Goal: Task Accomplishment & Management: Use online tool/utility

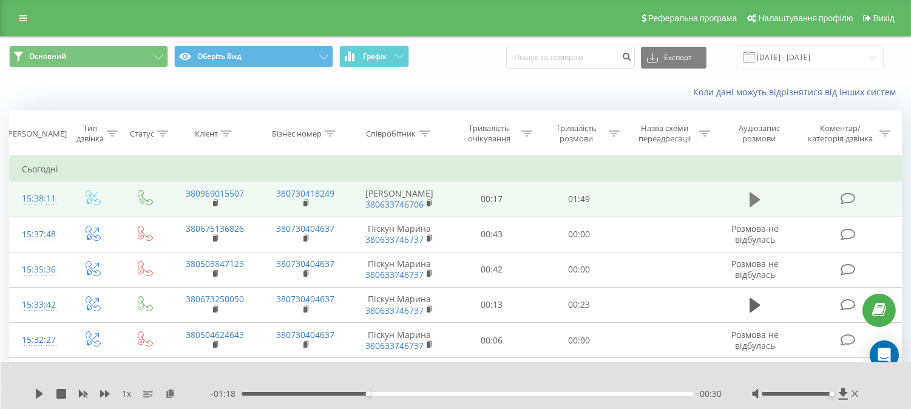
click at [755, 204] on icon at bounding box center [754, 199] width 11 height 15
click at [753, 205] on icon at bounding box center [751, 199] width 4 height 13
click at [172, 390] on icon at bounding box center [170, 393] width 10 height 8
click at [172, 391] on icon at bounding box center [170, 393] width 10 height 8
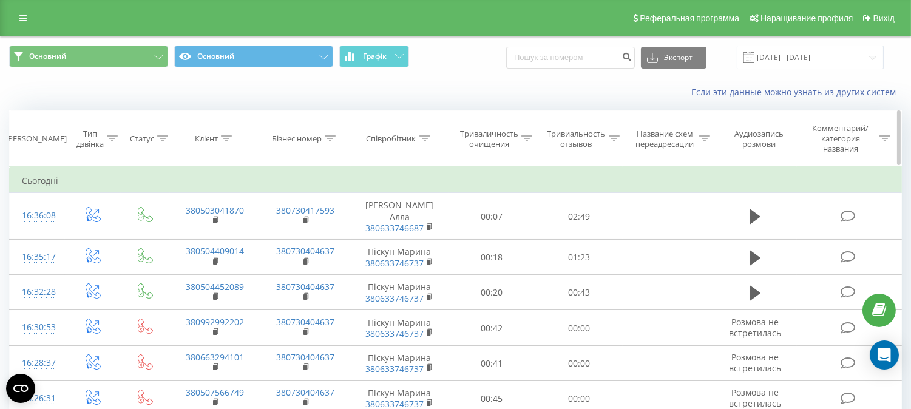
click at [427, 138] on icon at bounding box center [424, 138] width 11 height 6
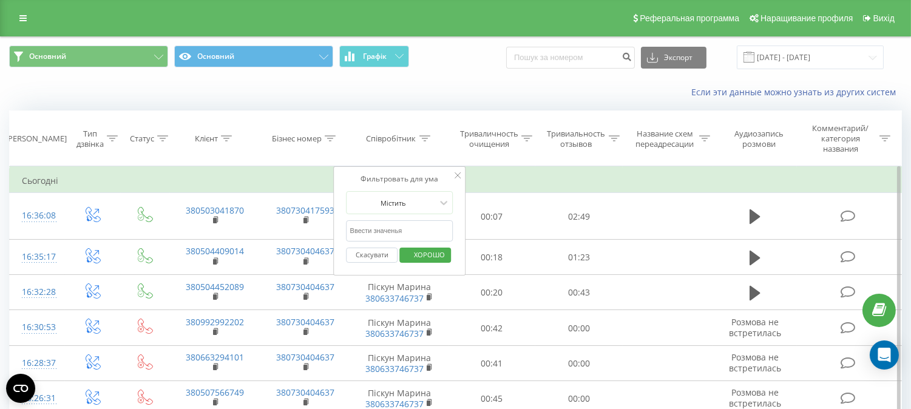
click at [421, 229] on input "text" at bounding box center [399, 230] width 107 height 21
type input "глав"
click at [420, 264] on span "ХОРОШО" at bounding box center [429, 254] width 55 height 19
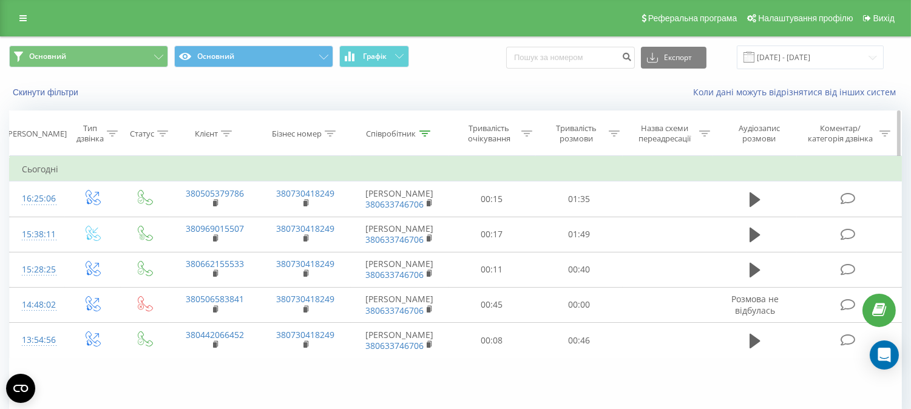
click at [421, 135] on icon at bounding box center [424, 133] width 11 height 6
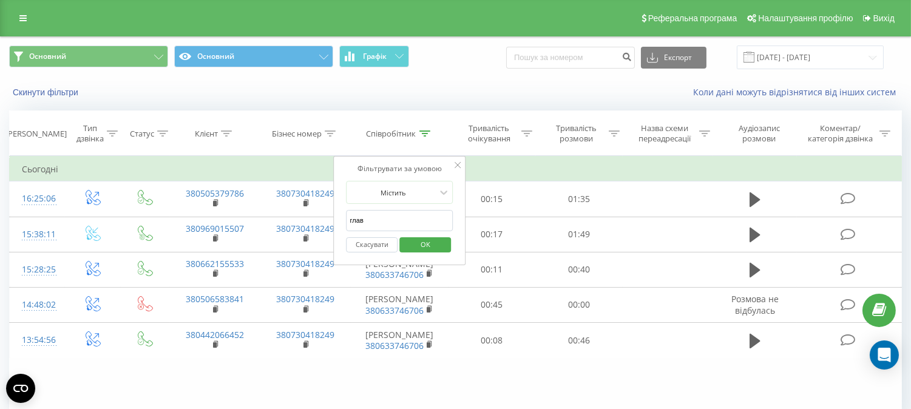
click at [405, 219] on input "глав" at bounding box center [399, 220] width 107 height 21
click at [422, 244] on span "OK" at bounding box center [425, 244] width 34 height 19
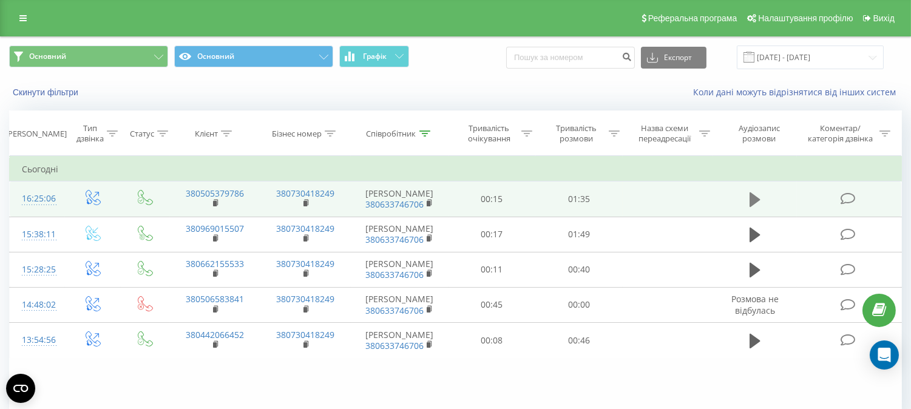
click at [749, 204] on icon at bounding box center [754, 199] width 11 height 17
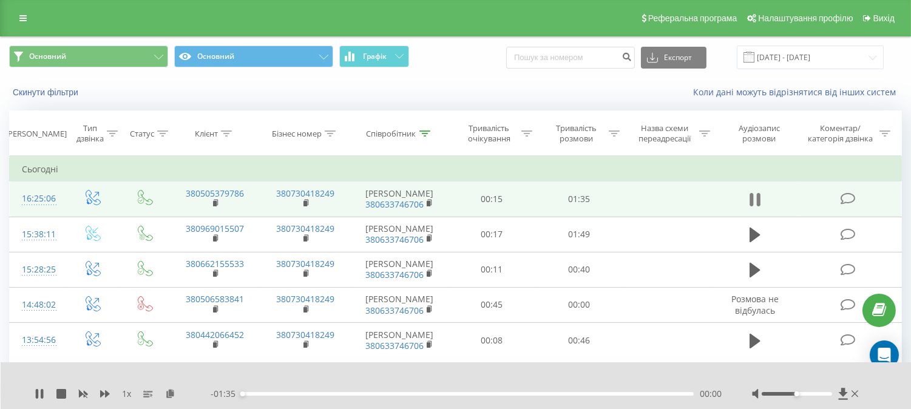
click at [755, 204] on icon at bounding box center [754, 199] width 11 height 17
click at [167, 394] on icon at bounding box center [170, 393] width 10 height 8
